Goal: Task Accomplishment & Management: Manage account settings

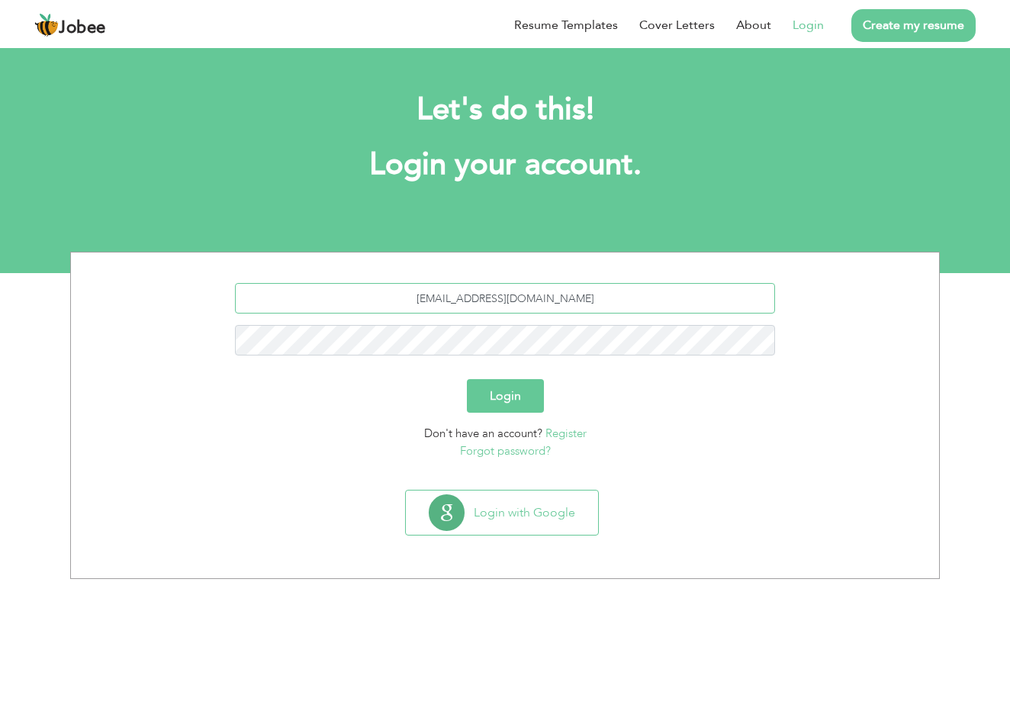
type input "iqugee123@gmail.com"
click at [505, 396] on button "Login" at bounding box center [505, 396] width 77 height 34
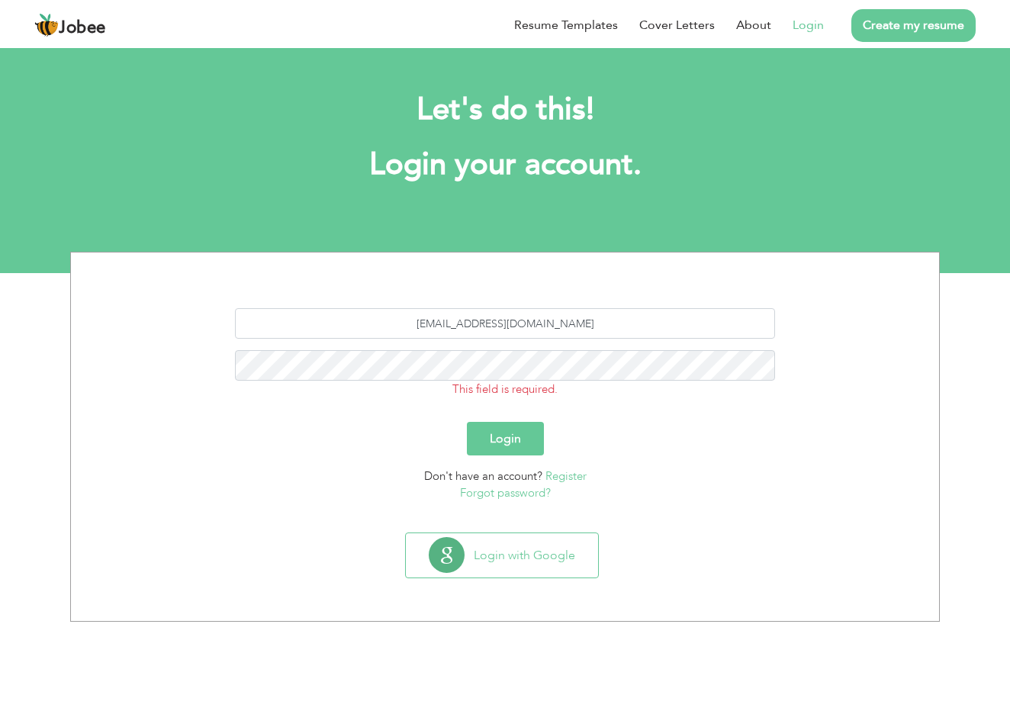
click at [497, 446] on button "Login" at bounding box center [505, 439] width 77 height 34
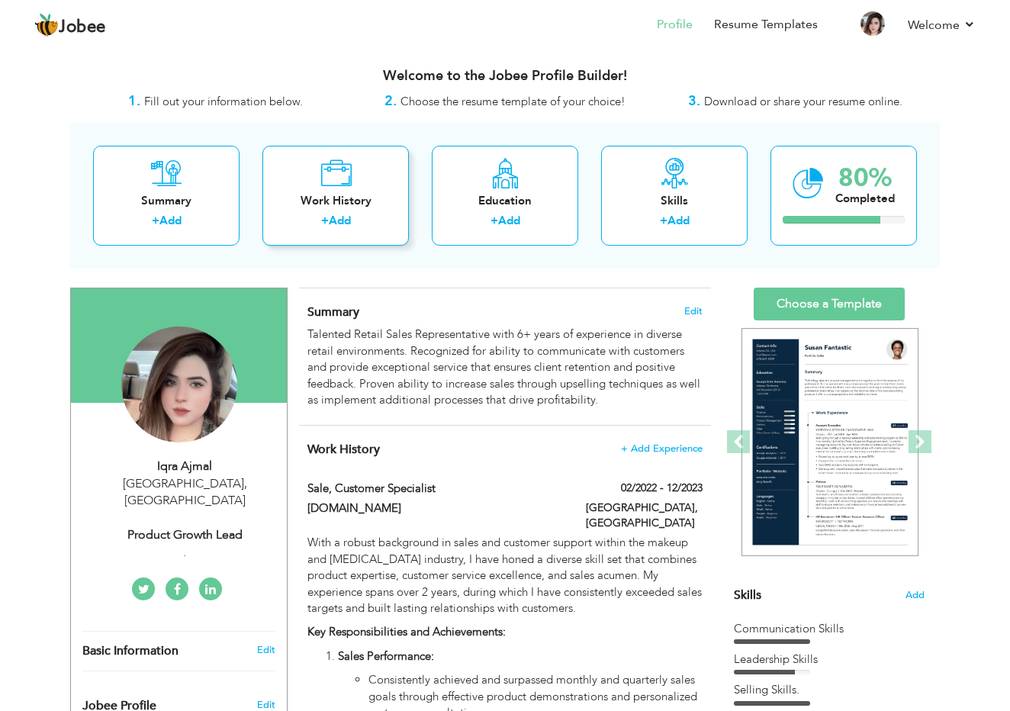
click at [343, 179] on icon at bounding box center [335, 173] width 31 height 31
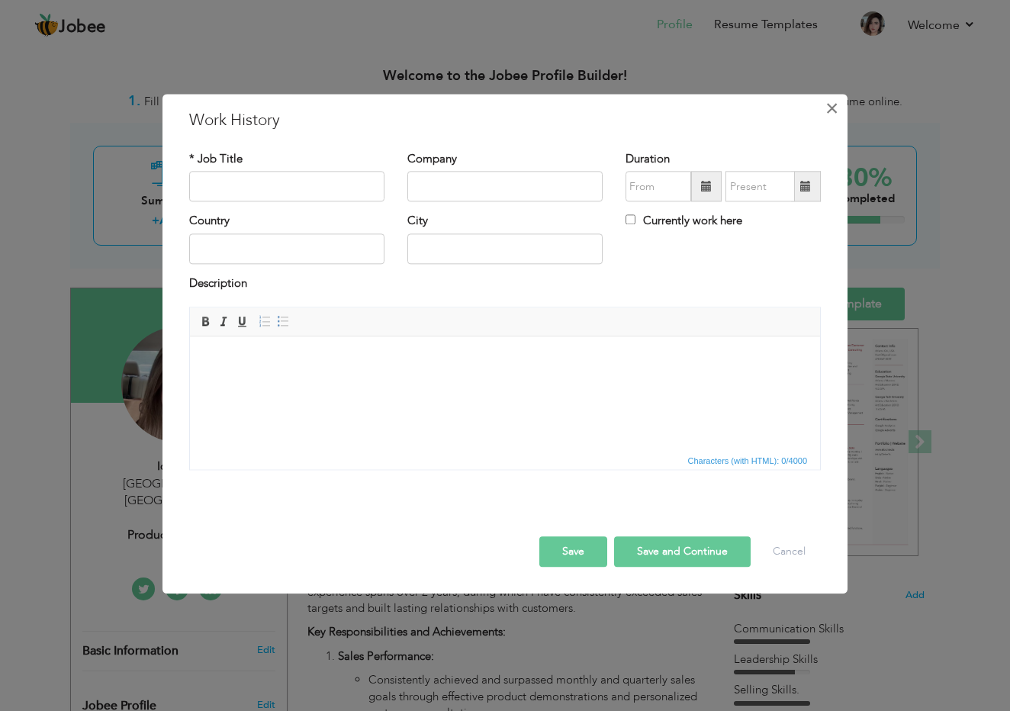
click at [835, 108] on span "×" at bounding box center [831, 108] width 13 height 27
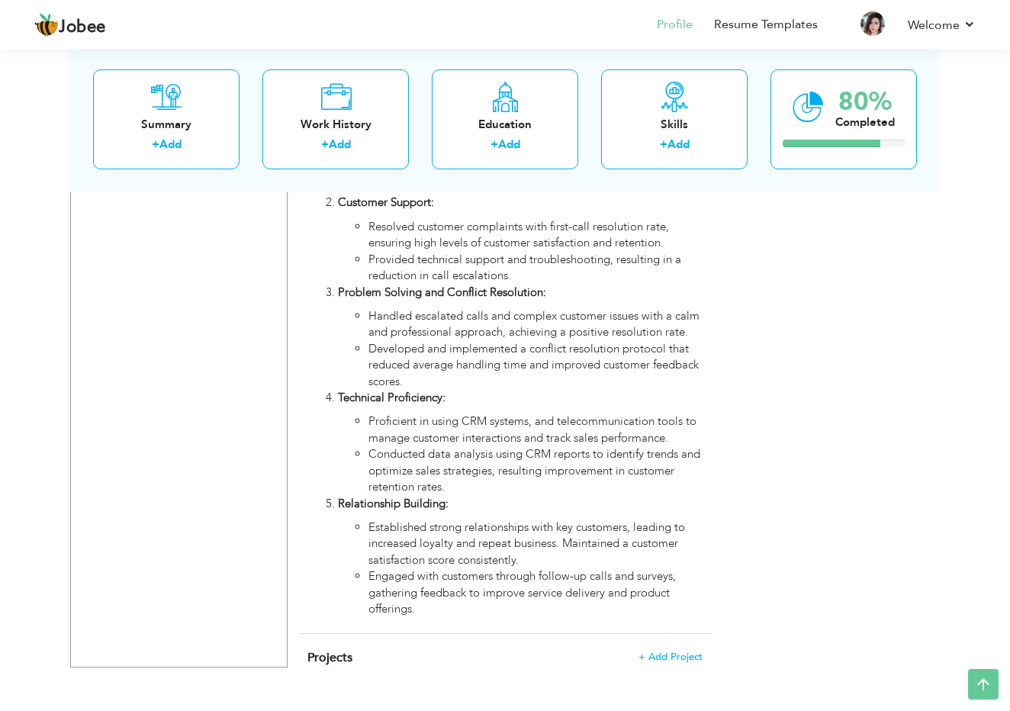
scroll to position [3054, 0]
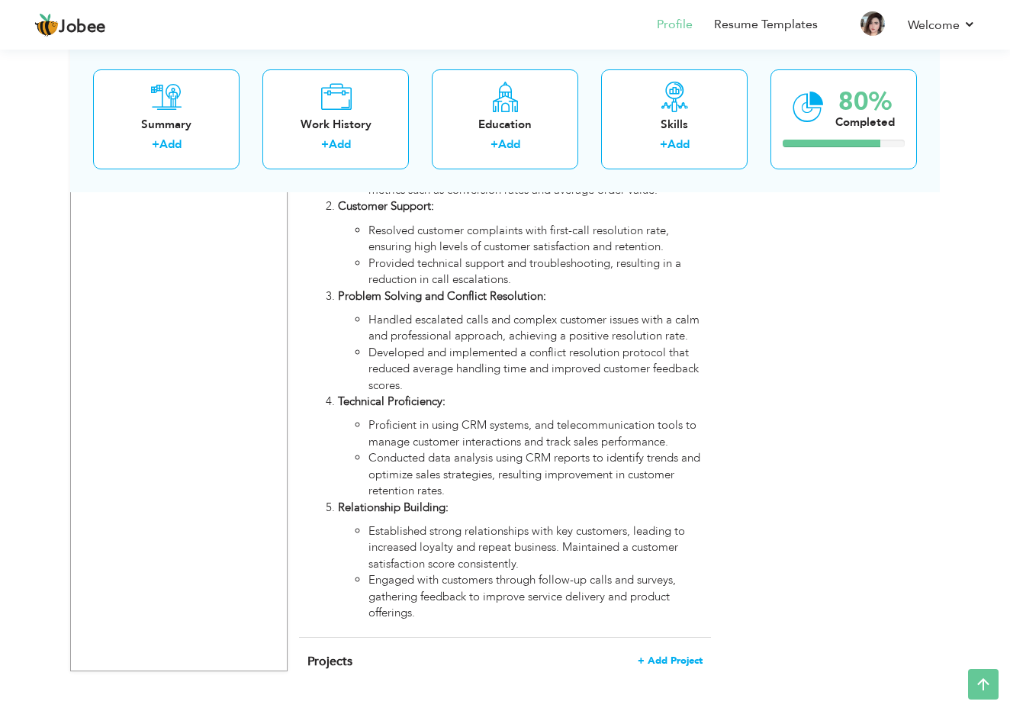
click at [670, 655] on span "+ Add Project" at bounding box center [670, 660] width 65 height 11
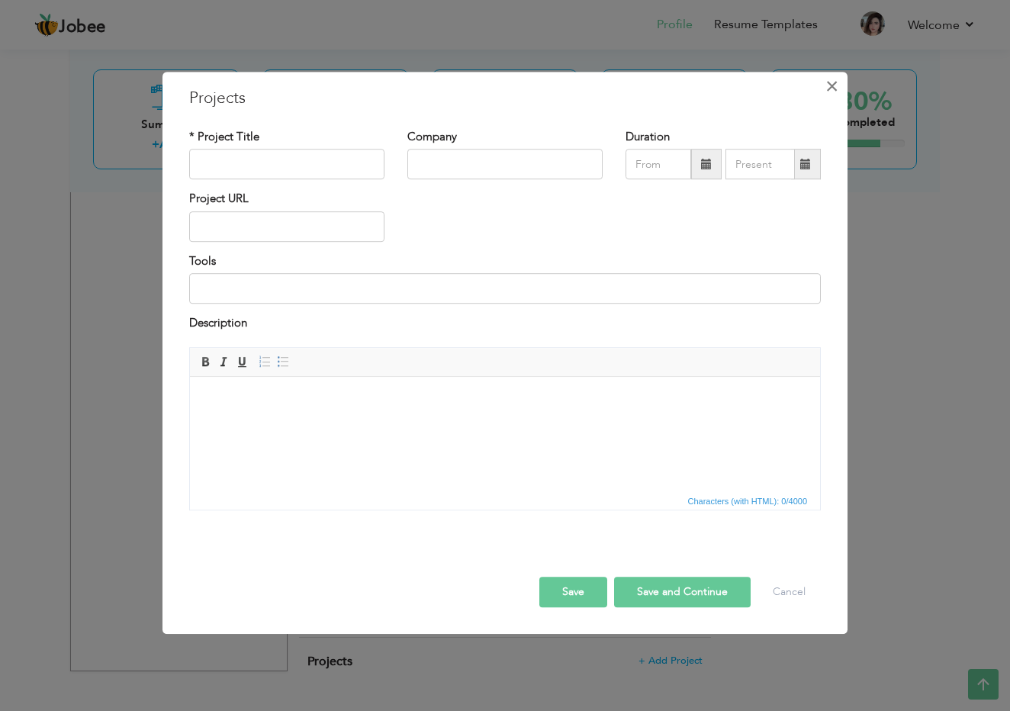
click at [832, 83] on span "×" at bounding box center [831, 85] width 13 height 27
